Goal: Transaction & Acquisition: Purchase product/service

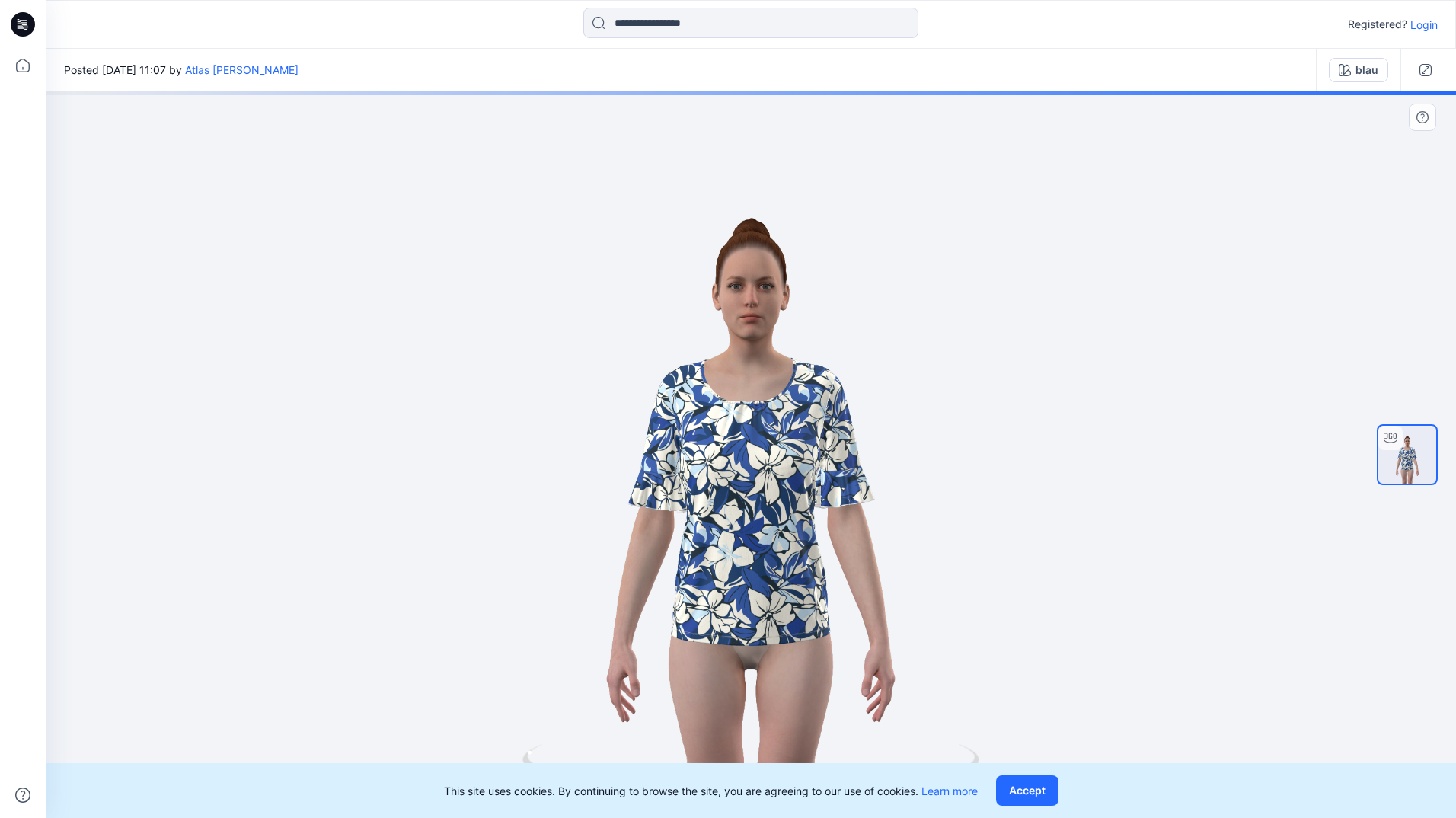
drag, startPoint x: 1032, startPoint y: 779, endPoint x: 1064, endPoint y: 722, distance: 65.4
click at [1032, 779] on button "Accept" at bounding box center [1027, 791] width 63 height 31
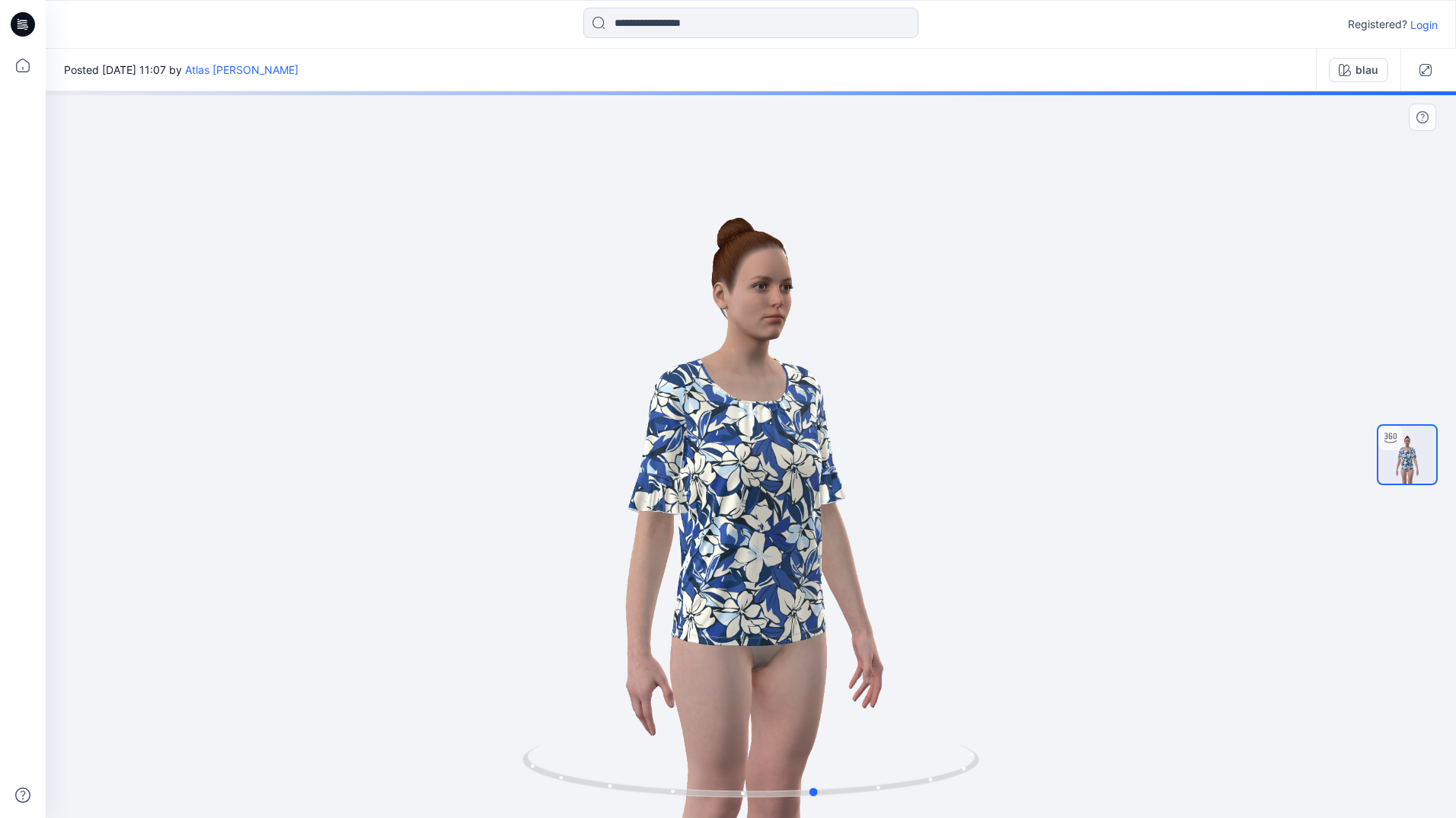
drag, startPoint x: 721, startPoint y: 496, endPoint x: 927, endPoint y: 510, distance: 206.5
click at [927, 510] on div at bounding box center [750, 454] width 1411 height 726
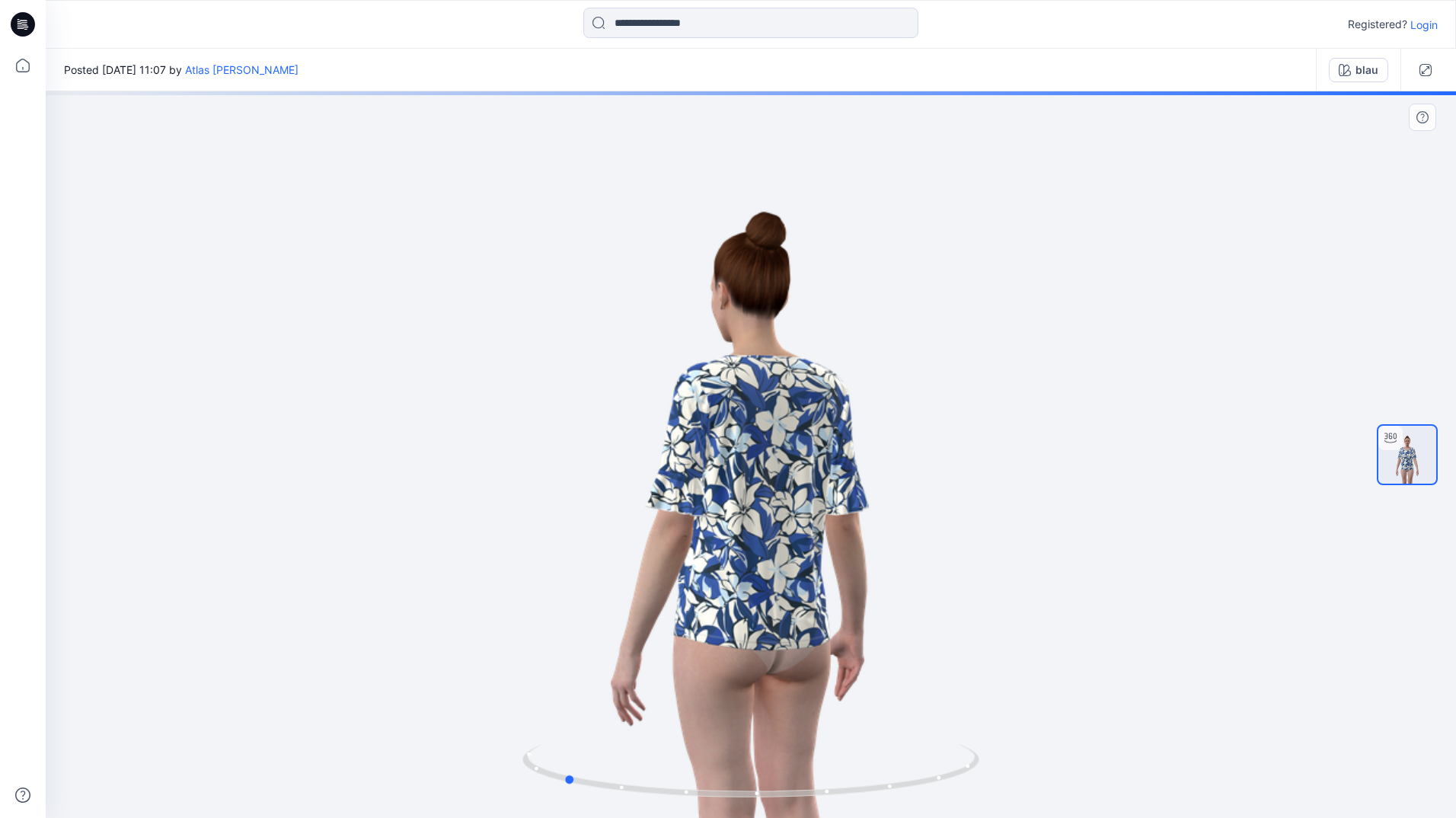
drag, startPoint x: 778, startPoint y: 521, endPoint x: 915, endPoint y: 462, distance: 149.2
click at [864, 508] on div at bounding box center [750, 454] width 1411 height 726
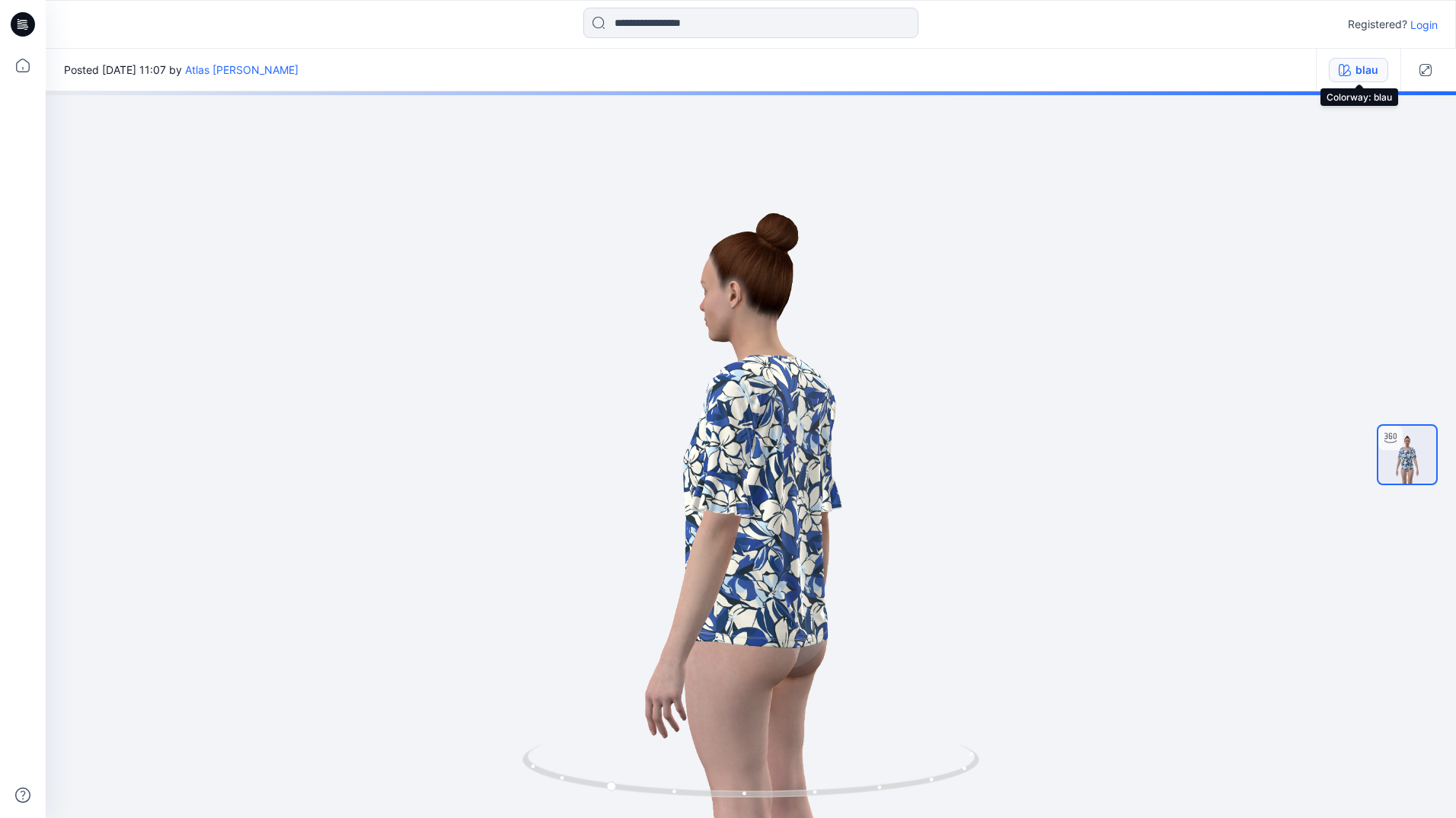
click at [1344, 65] on icon "button" at bounding box center [1344, 69] width 13 height 13
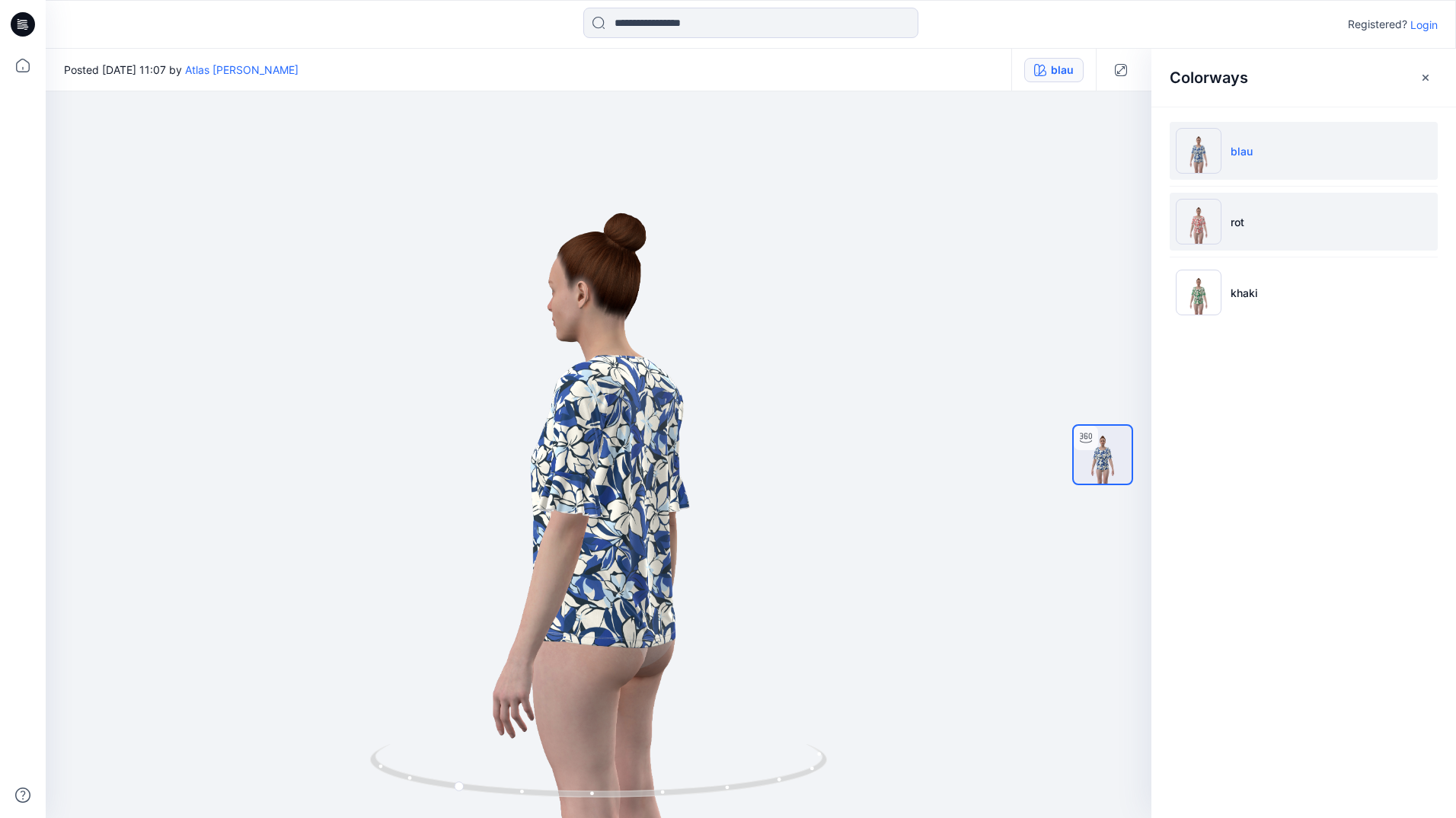
click at [1254, 225] on li "rot" at bounding box center [1304, 222] width 268 height 58
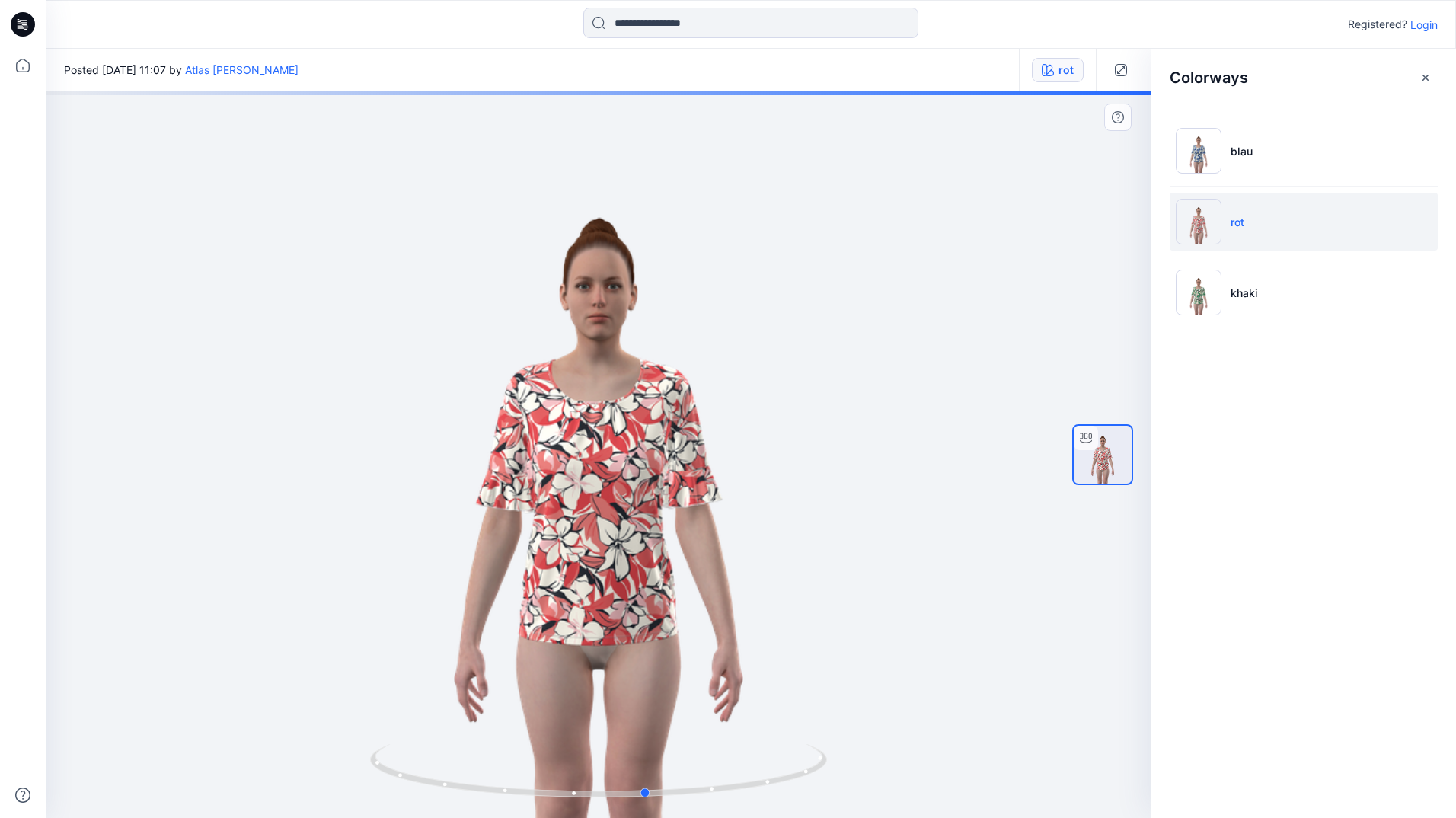
drag, startPoint x: 550, startPoint y: 587, endPoint x: 607, endPoint y: 586, distance: 57.0
click at [603, 588] on div at bounding box center [598, 454] width 1106 height 726
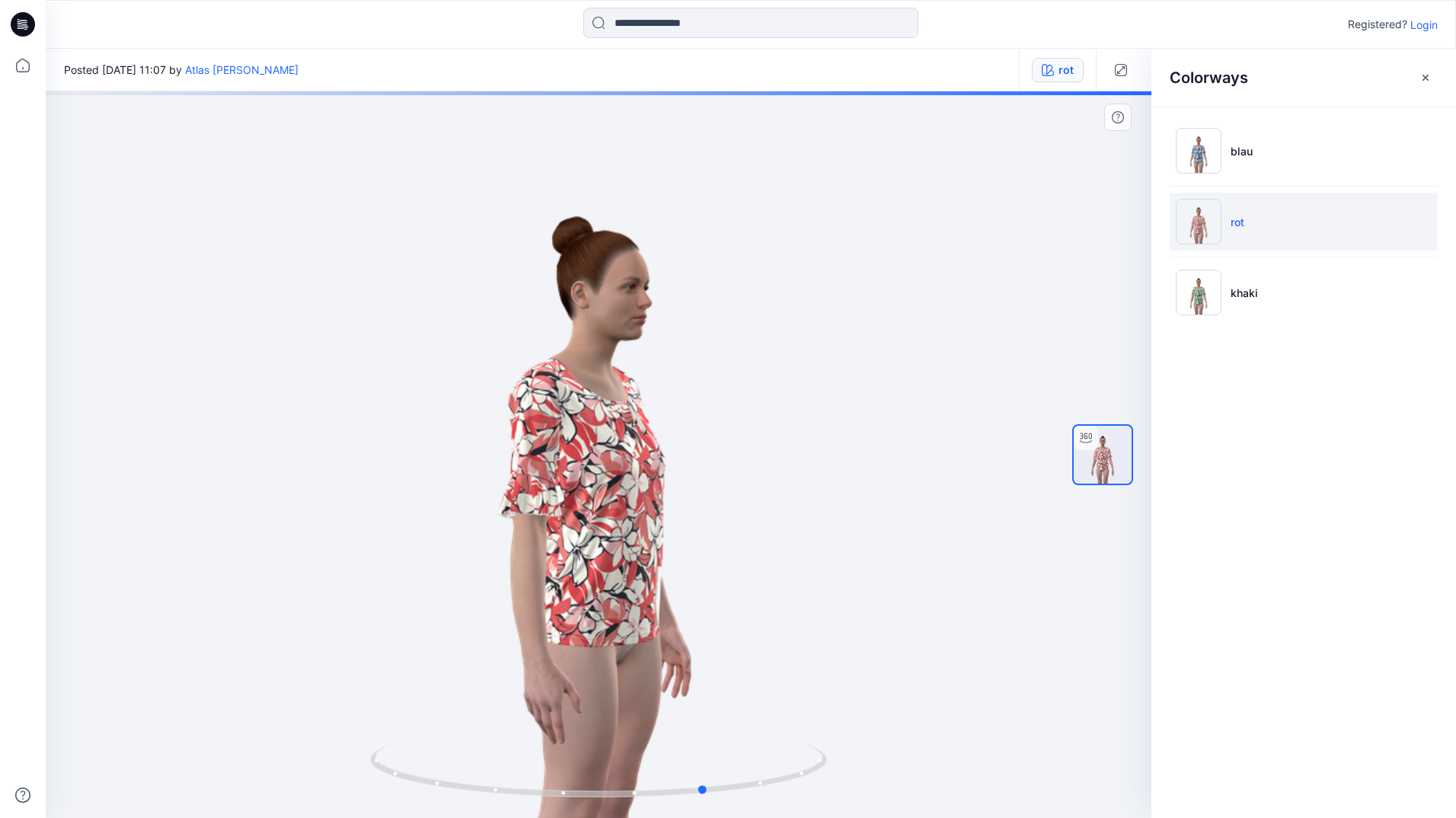
drag, startPoint x: 545, startPoint y: 580, endPoint x: 666, endPoint y: 570, distance: 121.4
click at [661, 575] on div at bounding box center [598, 454] width 1106 height 726
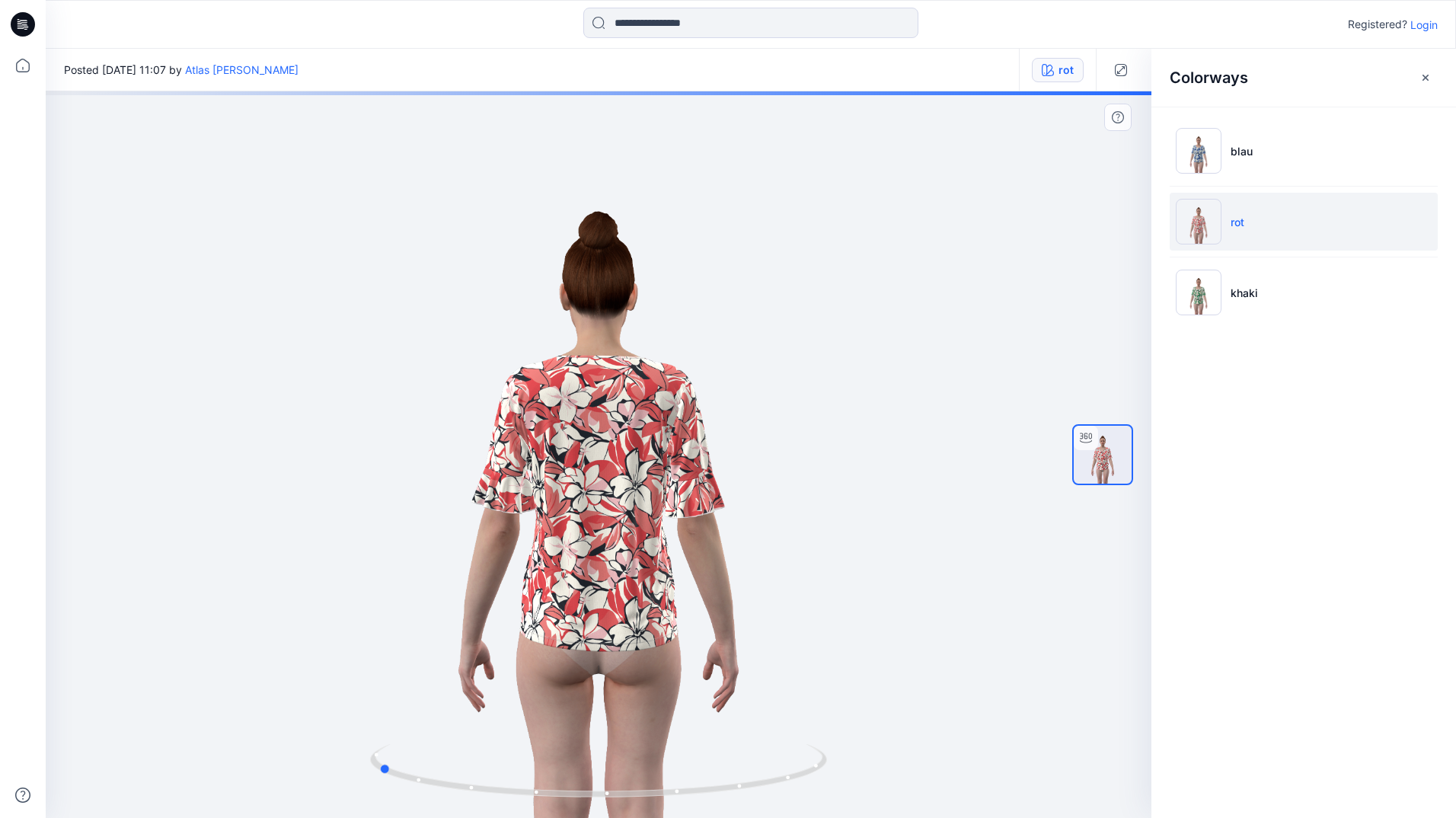
drag, startPoint x: 570, startPoint y: 576, endPoint x: 676, endPoint y: 534, distance: 114.0
click at [676, 534] on div at bounding box center [598, 454] width 1106 height 726
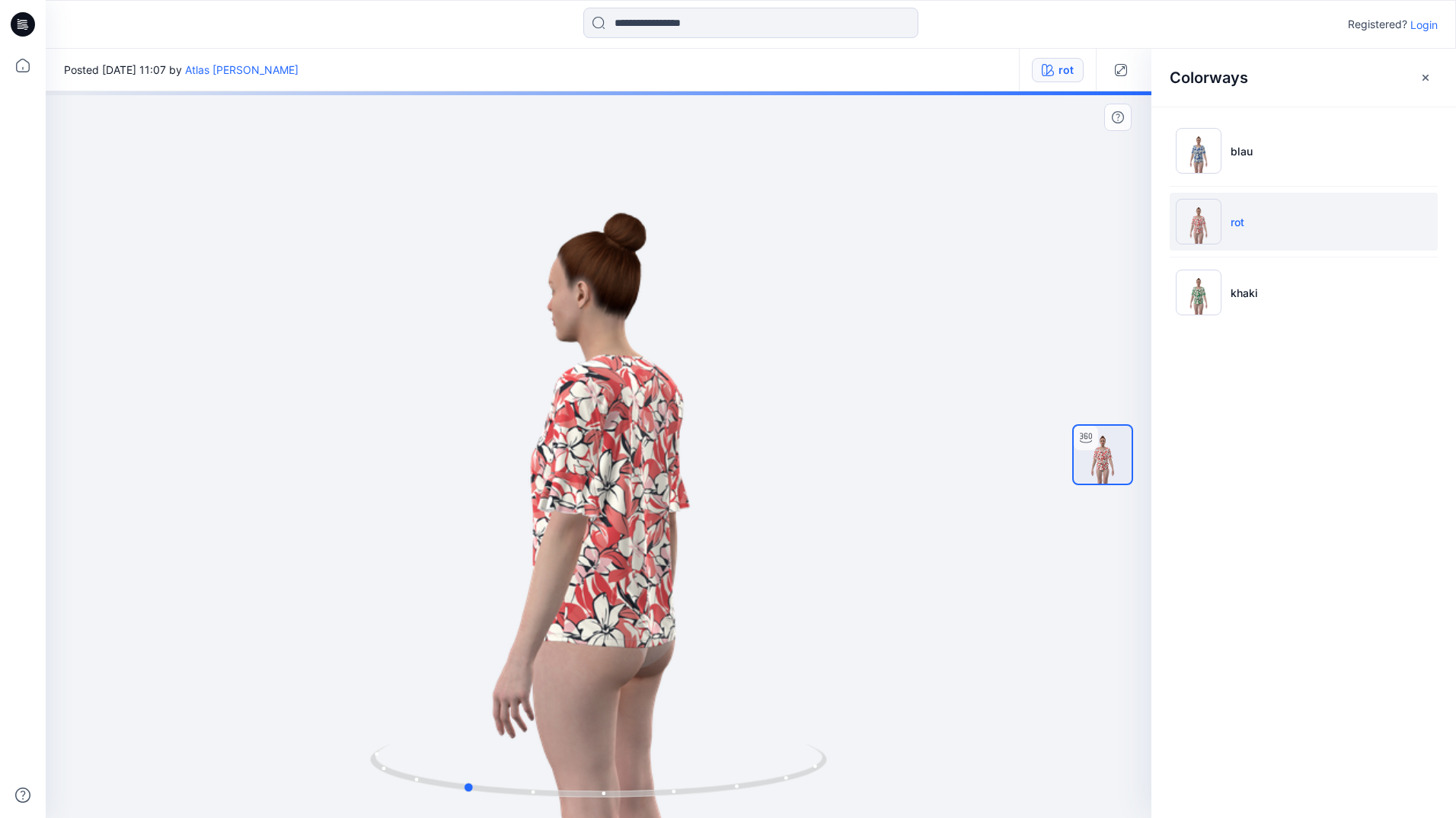
drag, startPoint x: 578, startPoint y: 567, endPoint x: 704, endPoint y: 519, distance: 134.8
click at [694, 534] on div at bounding box center [598, 454] width 1106 height 726
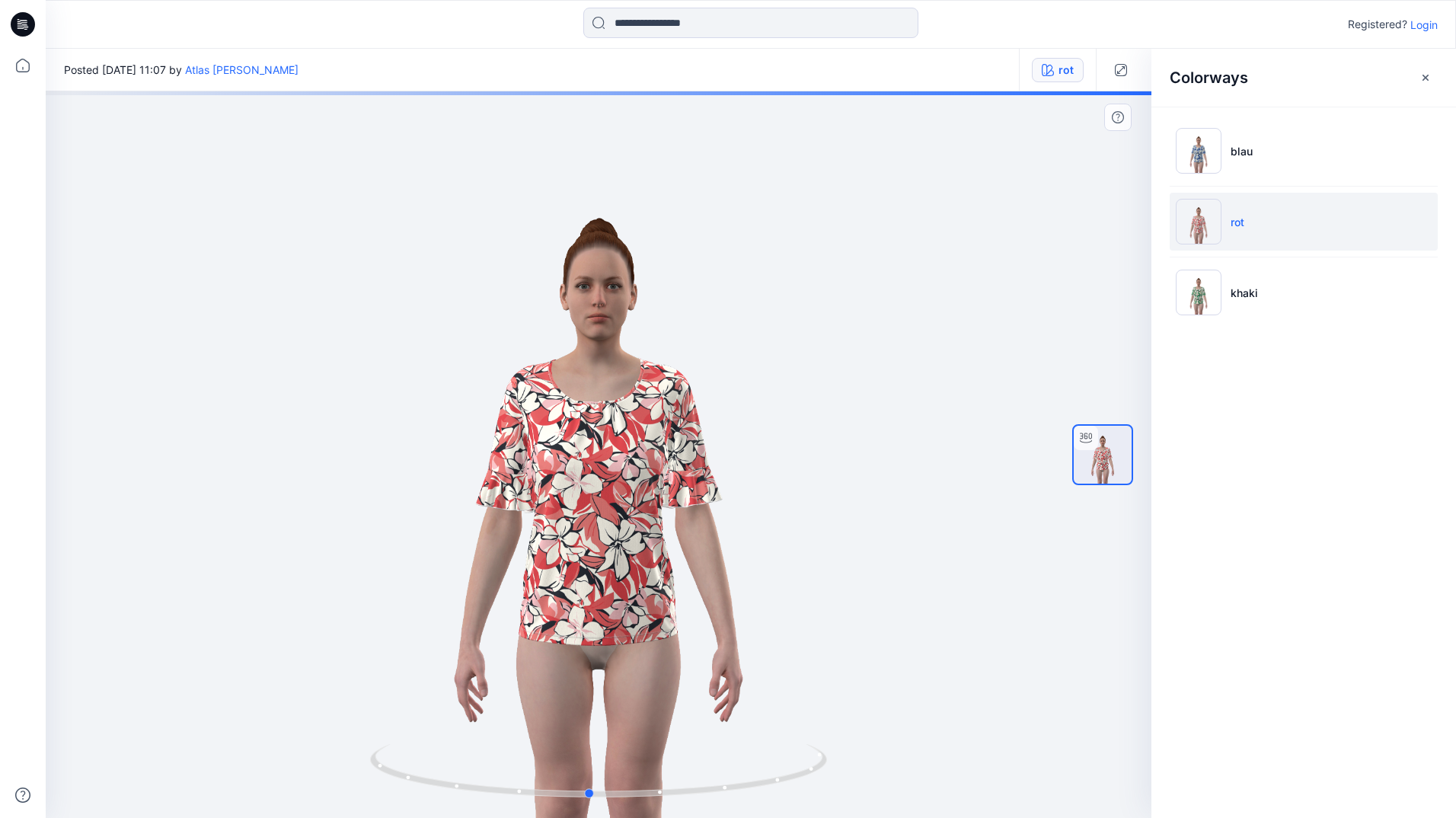
drag, startPoint x: 586, startPoint y: 555, endPoint x: 642, endPoint y: 514, distance: 69.4
click at [642, 514] on div at bounding box center [598, 454] width 1106 height 726
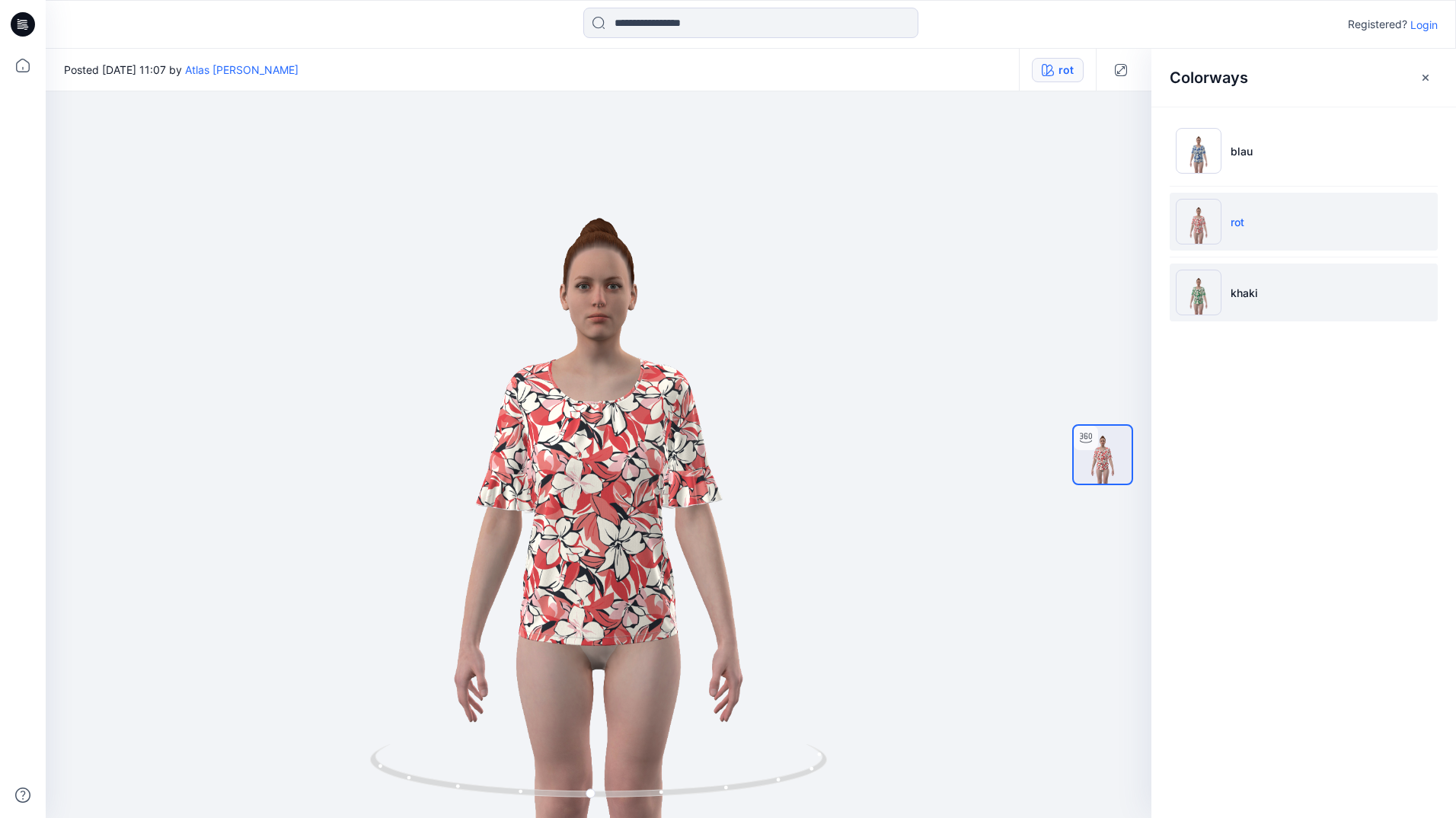
click at [1248, 291] on p "khaki" at bounding box center [1244, 292] width 27 height 16
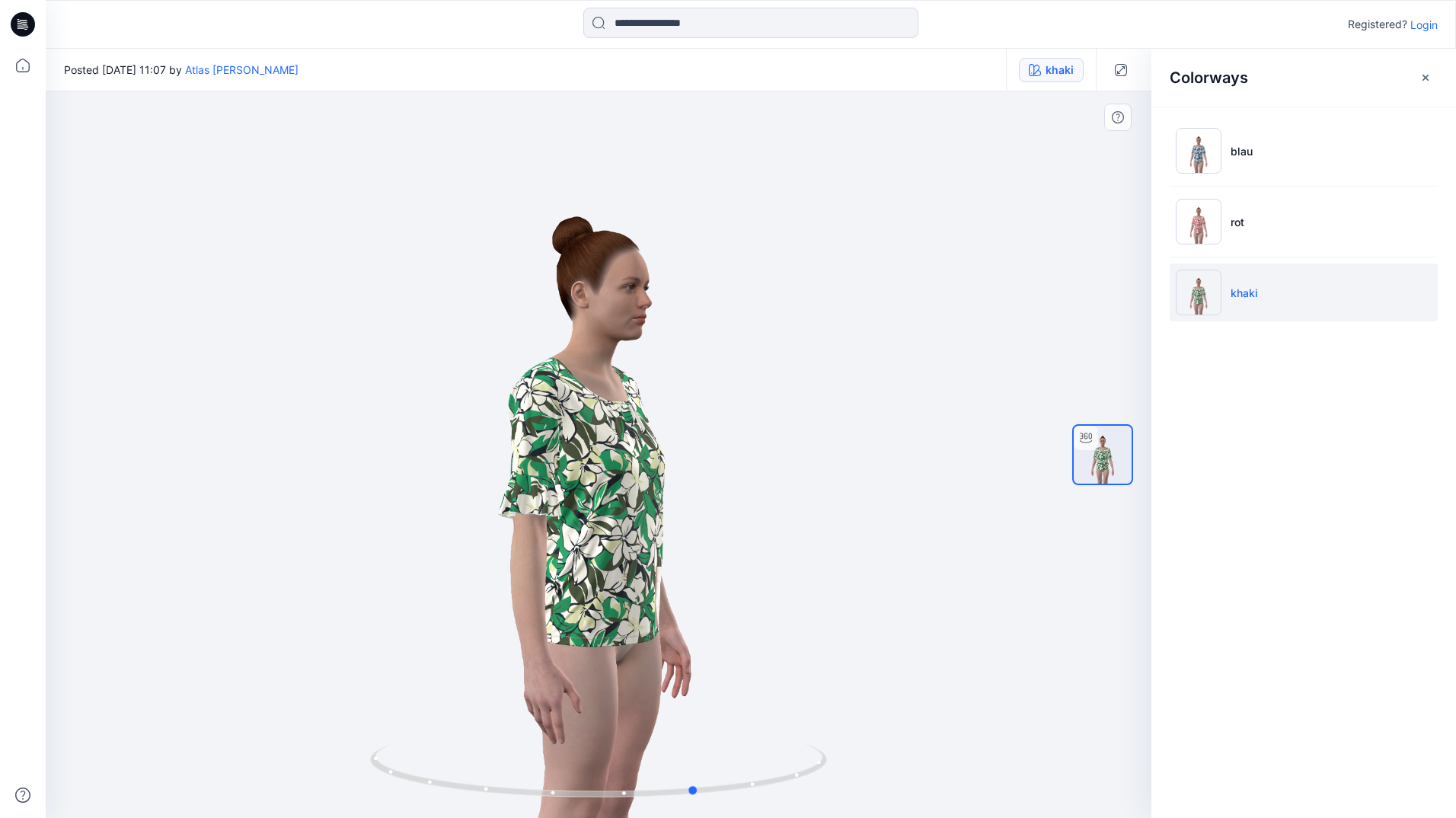
drag, startPoint x: 566, startPoint y: 519, endPoint x: 701, endPoint y: 495, distance: 137.1
click at [701, 499] on div at bounding box center [598, 454] width 1106 height 726
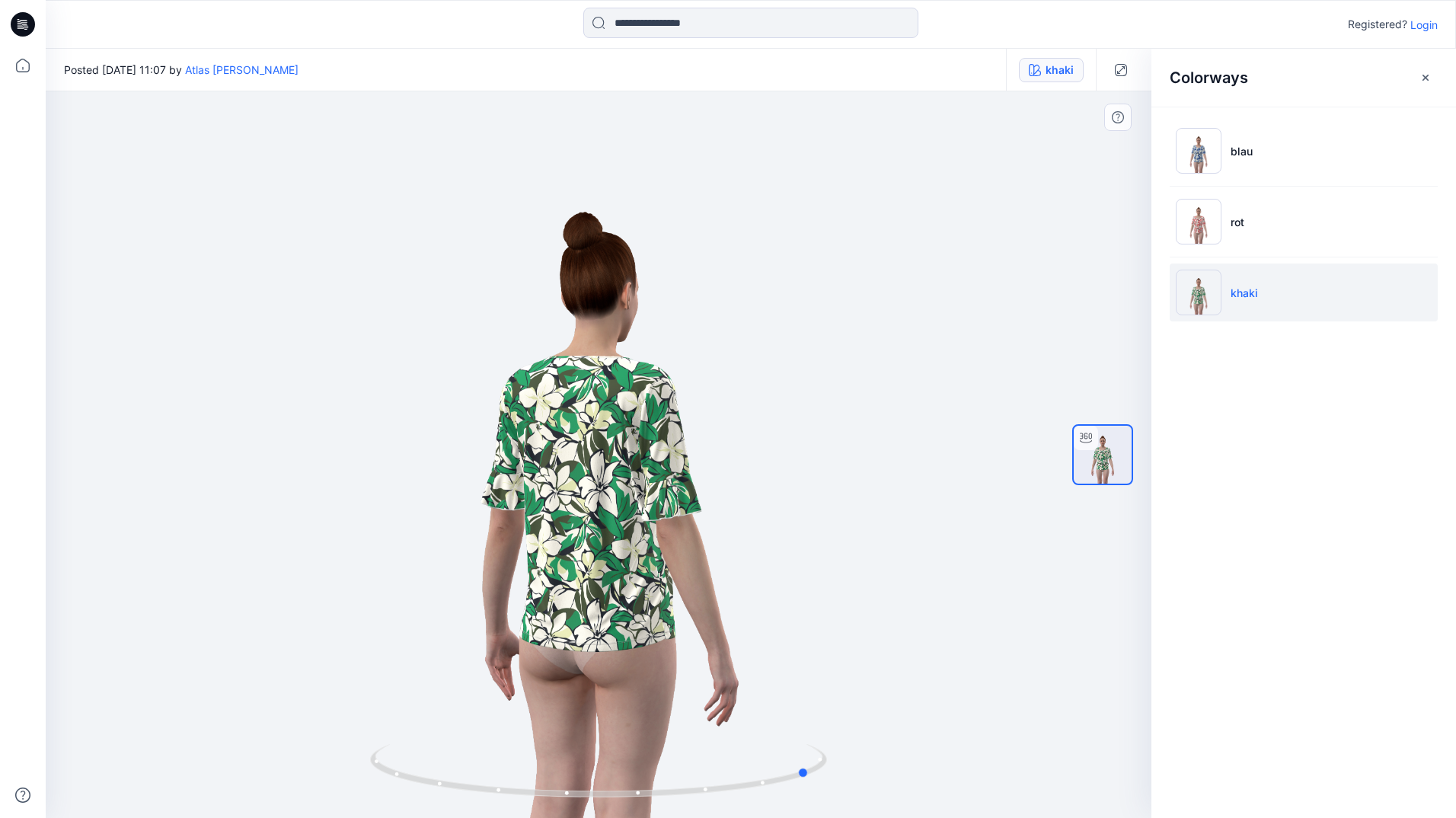
drag, startPoint x: 596, startPoint y: 505, endPoint x: 673, endPoint y: 465, distance: 86.8
click at [690, 462] on div at bounding box center [598, 454] width 1106 height 726
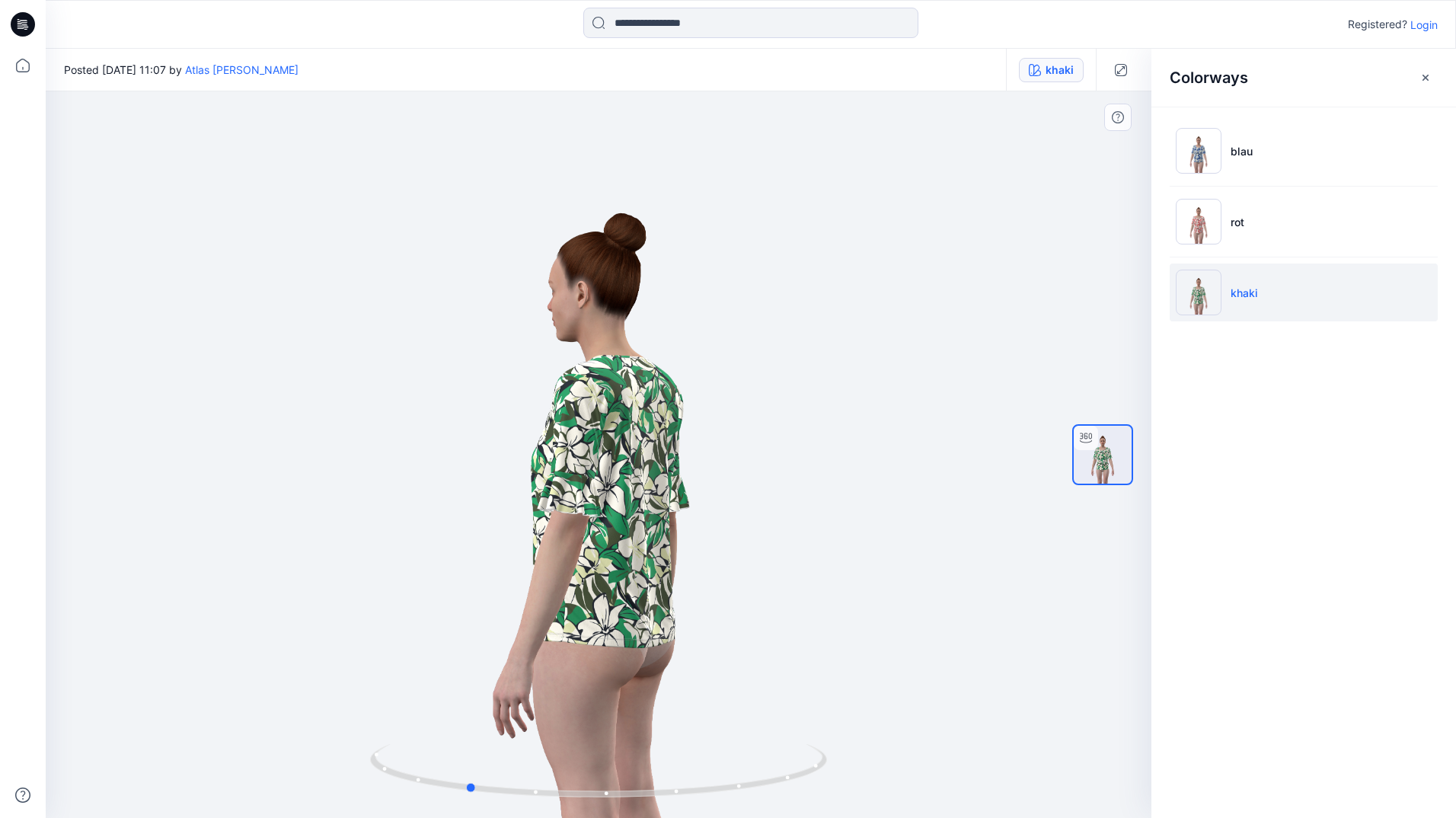
drag, startPoint x: 595, startPoint y: 512, endPoint x: 714, endPoint y: 444, distance: 137.1
click at [715, 446] on div at bounding box center [598, 454] width 1106 height 726
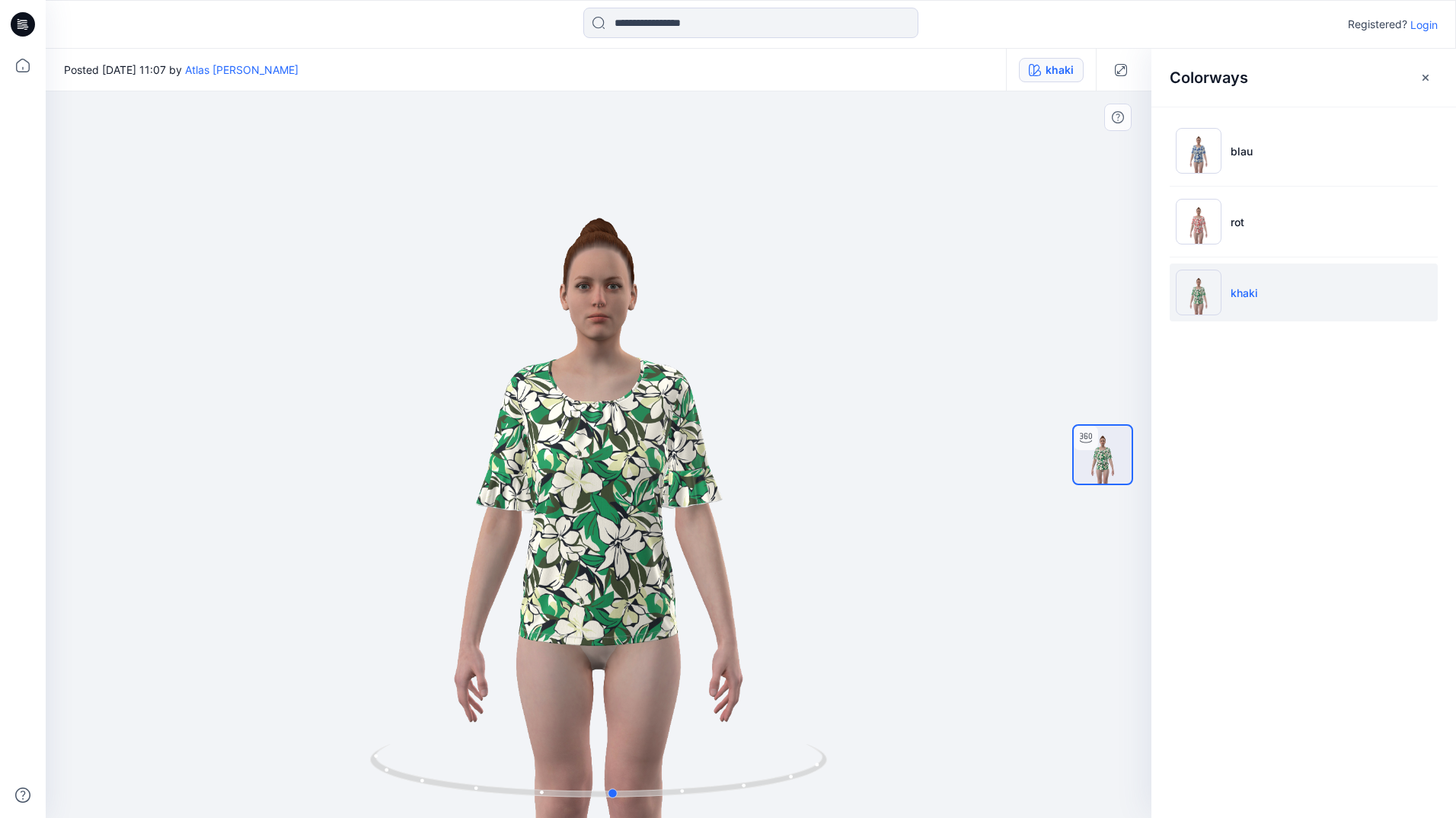
drag, startPoint x: 568, startPoint y: 502, endPoint x: 688, endPoint y: 452, distance: 130.0
click at [688, 452] on div at bounding box center [598, 454] width 1106 height 726
